Goal: Task Accomplishment & Management: Complete application form

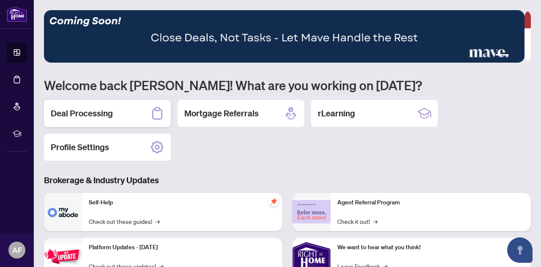
click at [90, 115] on h2 "Deal Processing" at bounding box center [82, 113] width 62 height 12
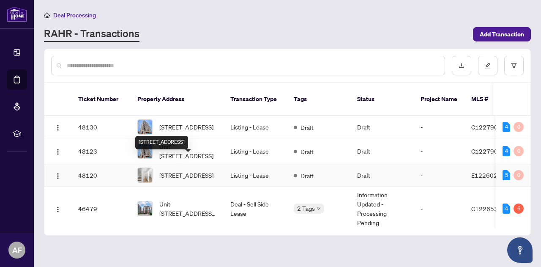
scroll to position [42, 0]
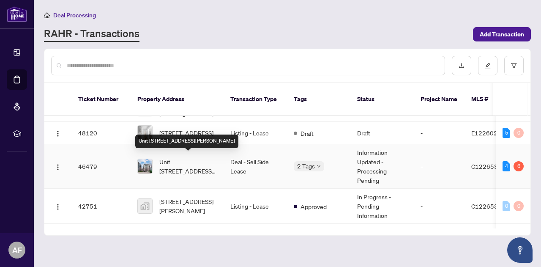
click at [189, 161] on span "Unit [STREET_ADDRESS][PERSON_NAME]" at bounding box center [188, 166] width 58 height 19
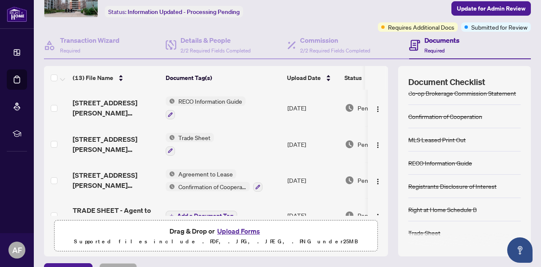
scroll to position [42, 0]
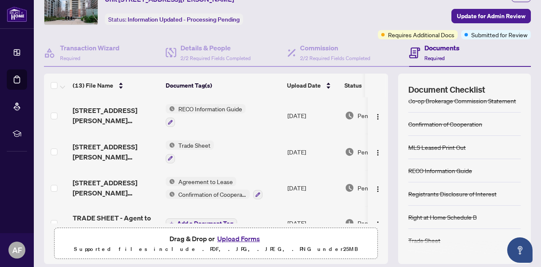
click at [179, 144] on span "Trade Sheet" at bounding box center [194, 144] width 39 height 9
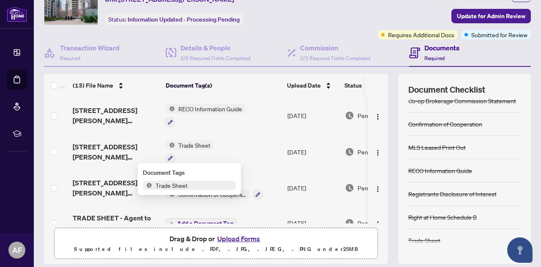
click at [132, 148] on span "[STREET_ADDRESS][PERSON_NAME] ON_Trade Sheet-signed.pdf" at bounding box center [116, 152] width 86 height 20
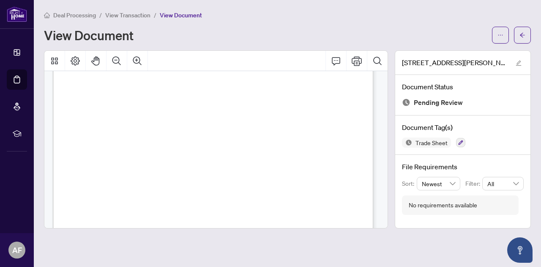
scroll to position [27, 0]
click at [526, 31] on button "button" at bounding box center [522, 35] width 17 height 17
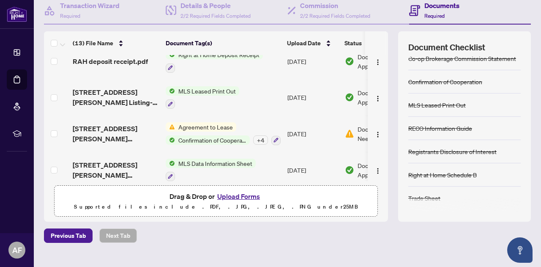
scroll to position [211, 0]
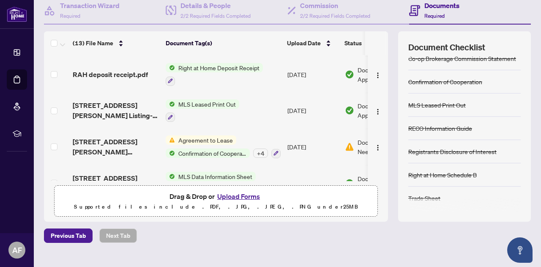
click at [181, 99] on span "MLS Leased Print Out" at bounding box center [207, 103] width 64 height 9
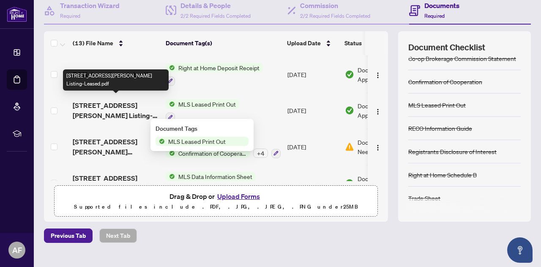
click at [131, 105] on span "[STREET_ADDRESS][PERSON_NAME] Listing-Leased.pdf" at bounding box center [116, 110] width 86 height 20
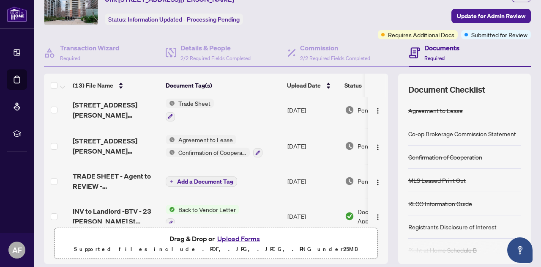
scroll to position [127, 0]
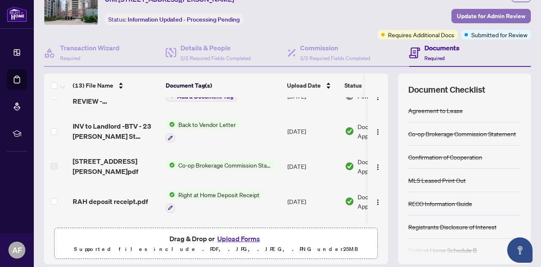
click at [459, 14] on span "Update for Admin Review" at bounding box center [491, 16] width 69 height 14
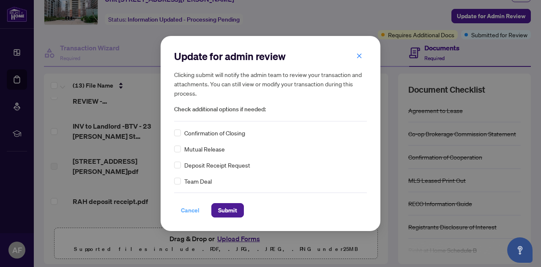
click at [194, 209] on span "Cancel" at bounding box center [190, 210] width 19 height 14
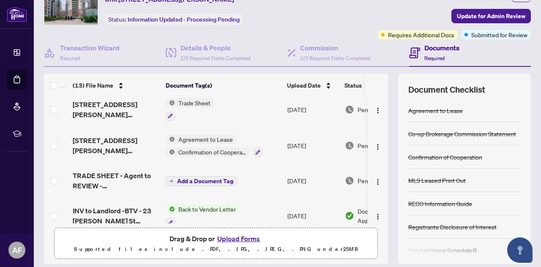
scroll to position [0, 0]
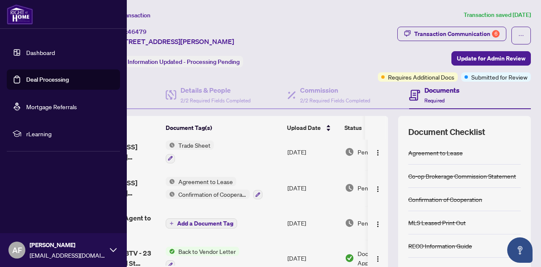
click at [30, 77] on link "Deal Processing" at bounding box center [47, 80] width 43 height 8
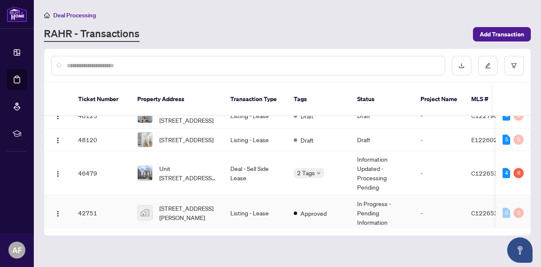
scroll to position [42, 0]
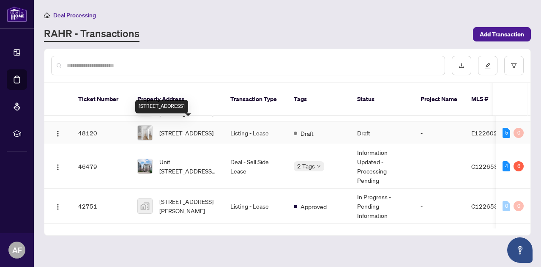
click at [190, 128] on span "[STREET_ADDRESS]" at bounding box center [186, 132] width 54 height 9
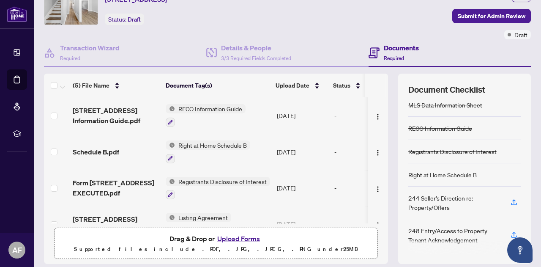
scroll to position [42, 0]
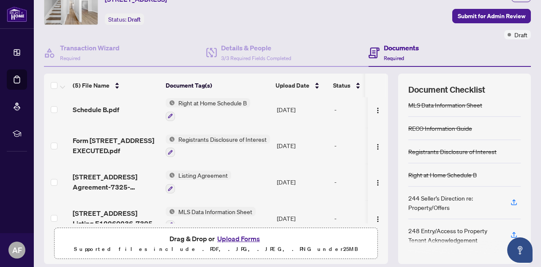
click at [241, 239] on button "Upload Forms" at bounding box center [239, 238] width 48 height 11
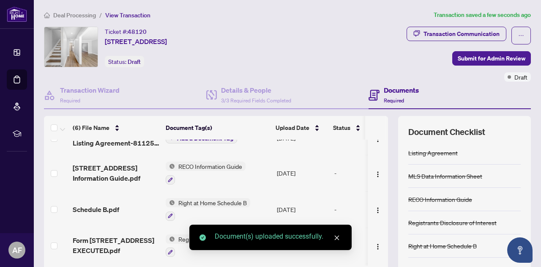
scroll to position [0, 0]
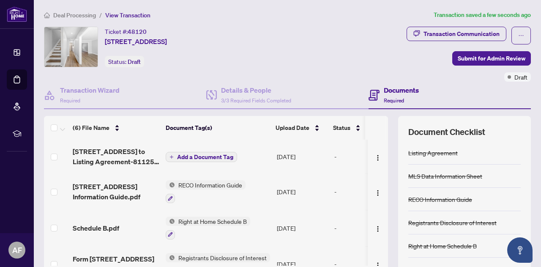
click at [211, 155] on span "Add a Document Tag" at bounding box center [205, 157] width 56 height 6
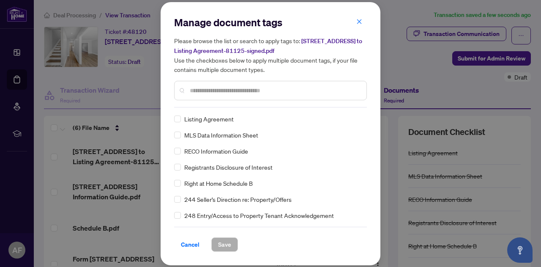
click at [226, 89] on input "text" at bounding box center [275, 90] width 170 height 9
type input "**********"
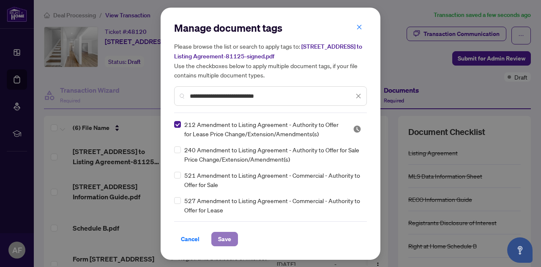
click at [225, 237] on span "Save" at bounding box center [224, 239] width 13 height 14
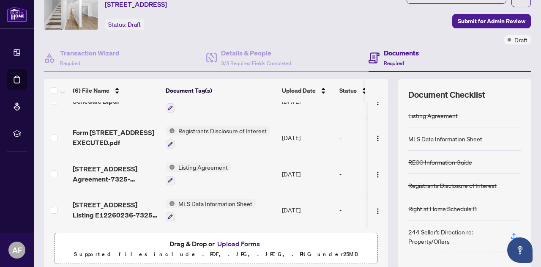
scroll to position [14, 0]
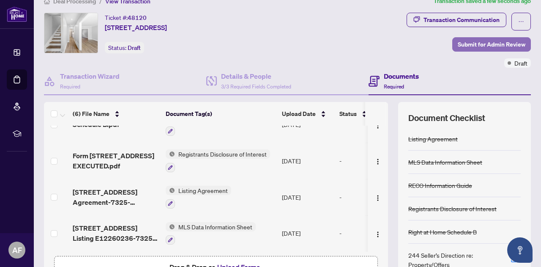
click at [469, 43] on span "Submit for Admin Review" at bounding box center [492, 45] width 68 height 14
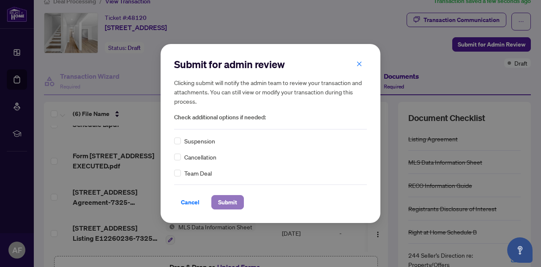
click at [231, 203] on span "Submit" at bounding box center [227, 202] width 19 height 14
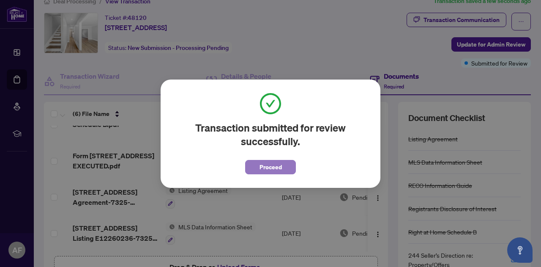
click at [272, 169] on span "Proceed" at bounding box center [271, 167] width 22 height 14
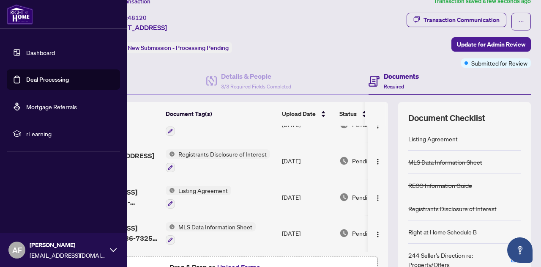
click at [44, 76] on link "Deal Processing" at bounding box center [47, 80] width 43 height 8
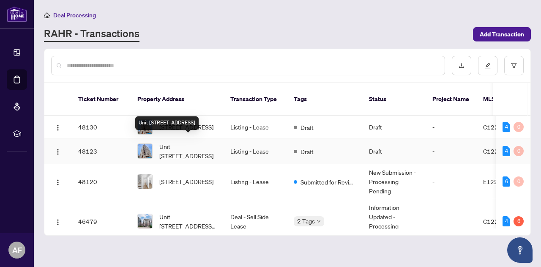
click at [198, 144] on span "Unit [STREET_ADDRESS]" at bounding box center [188, 151] width 58 height 19
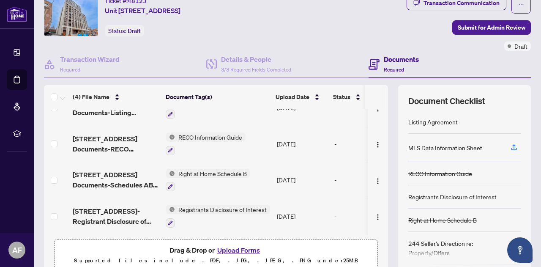
scroll to position [42, 0]
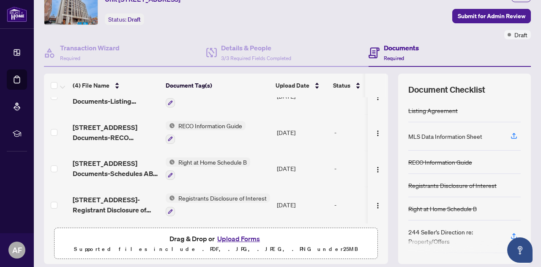
click at [244, 235] on button "Upload Forms" at bounding box center [239, 238] width 48 height 11
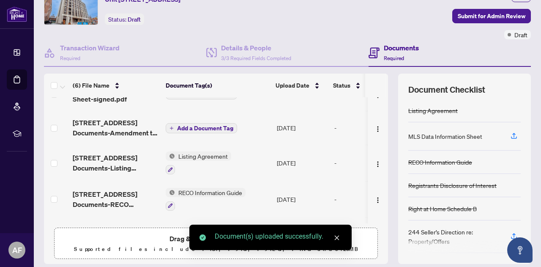
scroll to position [0, 0]
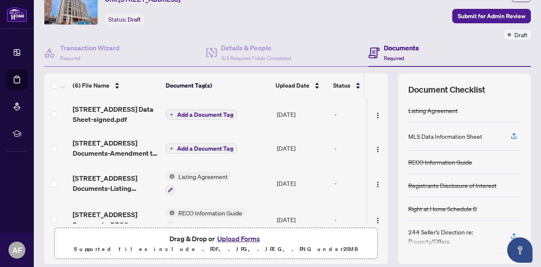
click at [198, 112] on span "Add a Document Tag" at bounding box center [205, 115] width 56 height 6
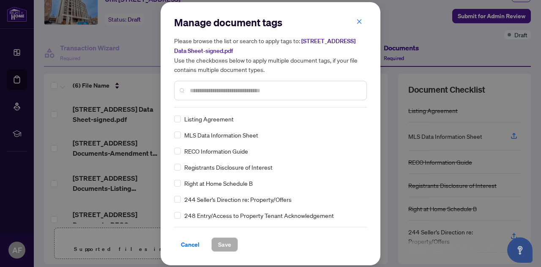
click at [205, 132] on span "MLS Data Information Sheet" at bounding box center [221, 134] width 74 height 9
click at [217, 242] on button "Save" at bounding box center [224, 244] width 27 height 14
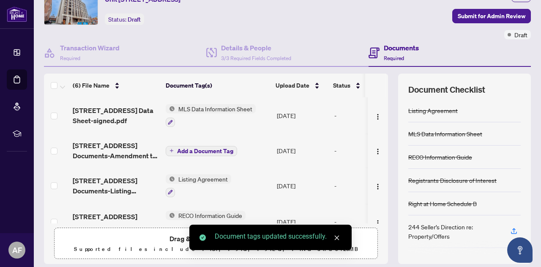
click at [183, 148] on span "Add a Document Tag" at bounding box center [205, 151] width 56 height 6
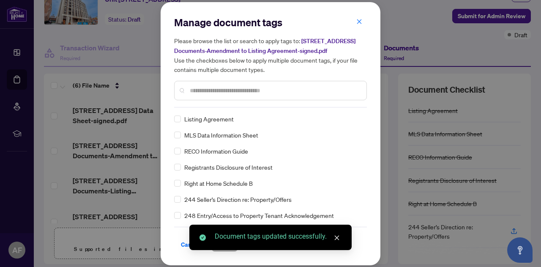
click at [216, 107] on div "Manage document tags Please browse the list or search to apply tags to: [STREET…" at bounding box center [270, 62] width 193 height 92
click at [225, 91] on div at bounding box center [270, 90] width 193 height 19
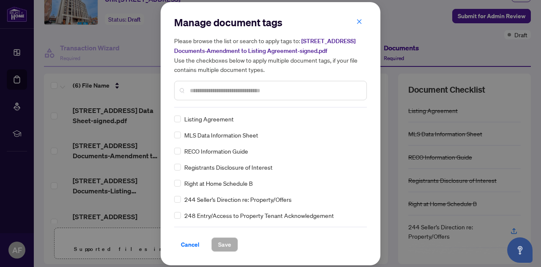
click at [224, 95] on input "text" at bounding box center [275, 90] width 170 height 9
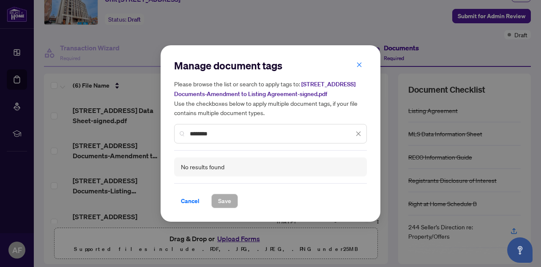
drag, startPoint x: 220, startPoint y: 140, endPoint x: 92, endPoint y: 130, distance: 128.1
click at [124, 133] on div "Manage document tags Please browse the list or search to apply tags to: [STREET…" at bounding box center [270, 133] width 541 height 267
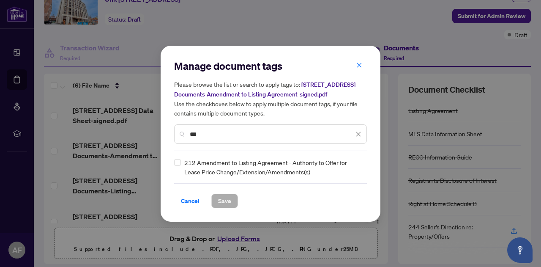
type input "***"
click at [226, 162] on span "212 Amendment to Listing Agreement - Authority to Offer for Lease Price Change/…" at bounding box center [273, 167] width 178 height 19
click at [225, 208] on span "Save" at bounding box center [224, 201] width 13 height 14
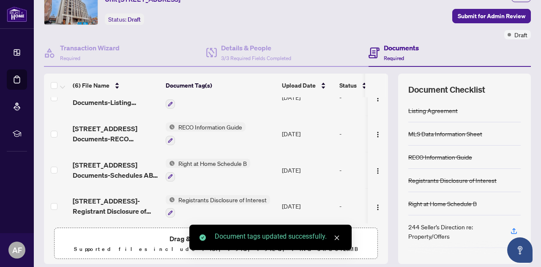
scroll to position [92, 0]
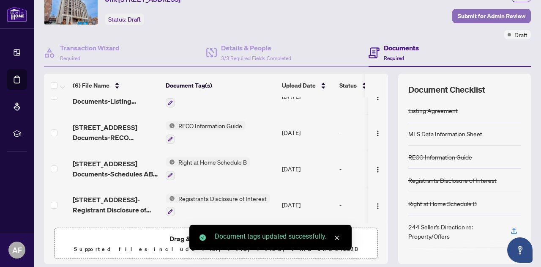
click at [471, 14] on span "Submit for Admin Review" at bounding box center [492, 16] width 68 height 14
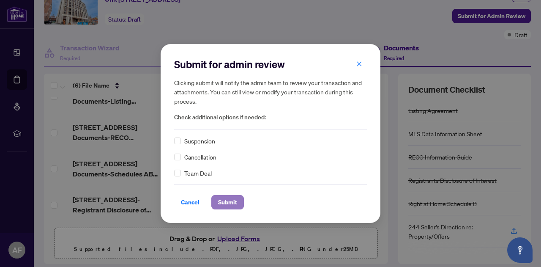
click at [219, 200] on span "Submit" at bounding box center [227, 202] width 19 height 14
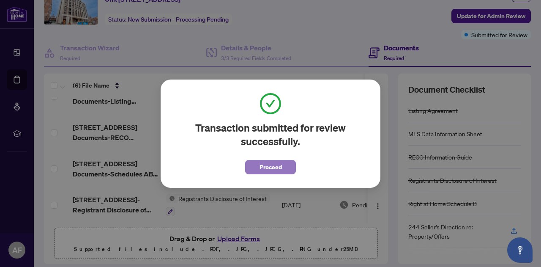
click at [261, 165] on span "Proceed" at bounding box center [271, 167] width 22 height 14
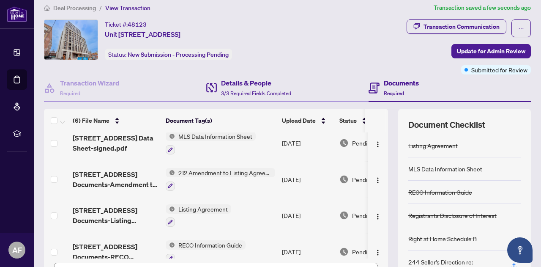
scroll to position [0, 0]
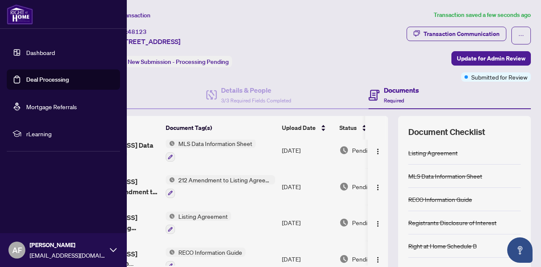
click at [42, 79] on link "Deal Processing" at bounding box center [47, 80] width 43 height 8
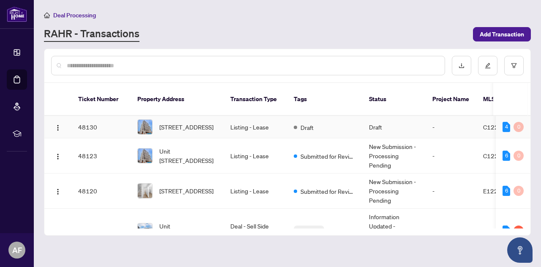
click at [212, 122] on span "[STREET_ADDRESS]" at bounding box center [186, 126] width 54 height 9
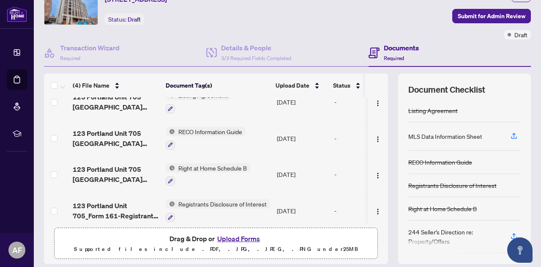
scroll to position [20, 0]
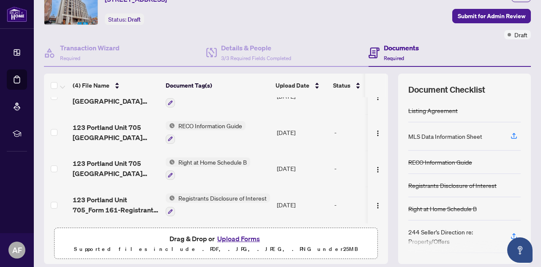
click at [228, 237] on button "Upload Forms" at bounding box center [239, 238] width 48 height 11
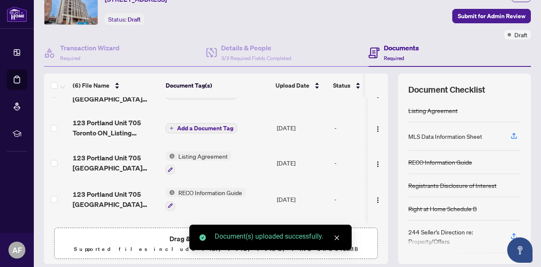
scroll to position [0, 0]
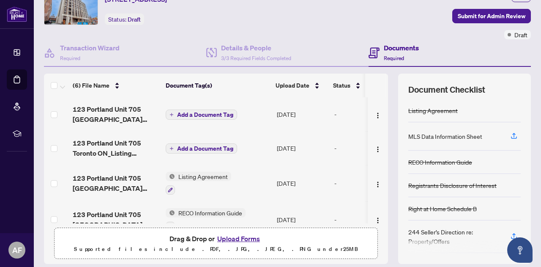
click at [188, 113] on span "Add a Document Tag" at bounding box center [205, 115] width 56 height 6
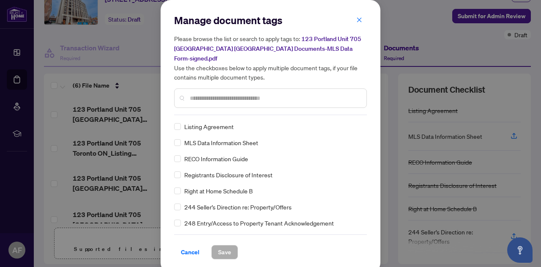
click at [214, 138] on span "MLS Data Information Sheet" at bounding box center [221, 142] width 74 height 9
click at [222, 245] on span "Save" at bounding box center [224, 252] width 13 height 14
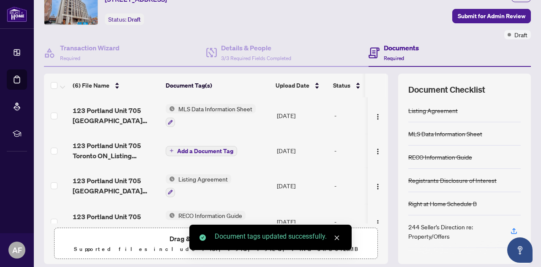
click at [196, 148] on span "Add a Document Tag" at bounding box center [205, 151] width 56 height 6
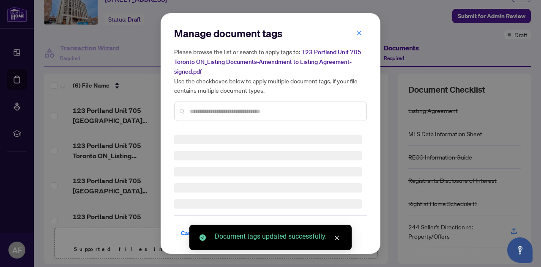
click at [221, 110] on div "Manage document tags Please browse the list or search to apply tags to: 123 Por…" at bounding box center [270, 78] width 193 height 102
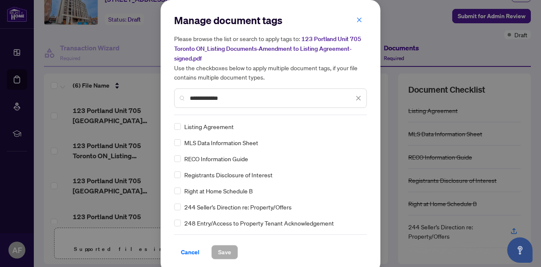
type input "**********"
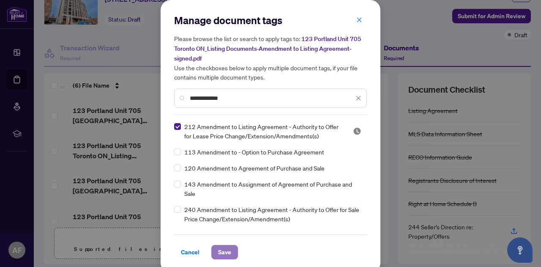
click at [224, 252] on span "Save" at bounding box center [224, 252] width 13 height 14
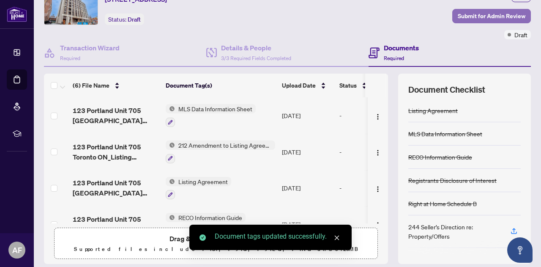
click at [478, 17] on span "Submit for Admin Review" at bounding box center [492, 16] width 68 height 14
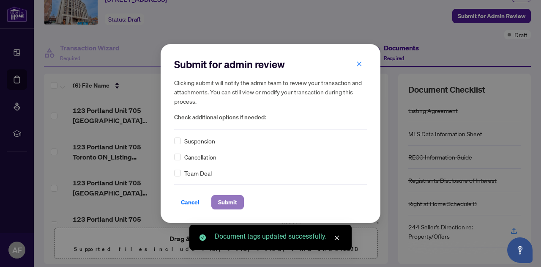
click at [221, 201] on span "Submit" at bounding box center [227, 202] width 19 height 14
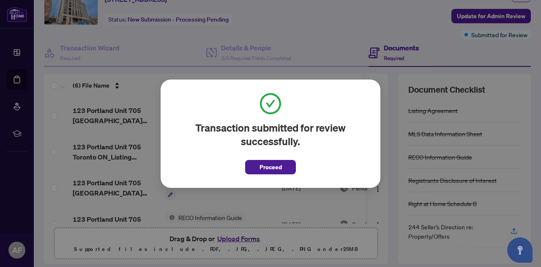
click at [277, 168] on span "Proceed" at bounding box center [271, 167] width 22 height 14
